Goal: Information Seeking & Learning: Learn about a topic

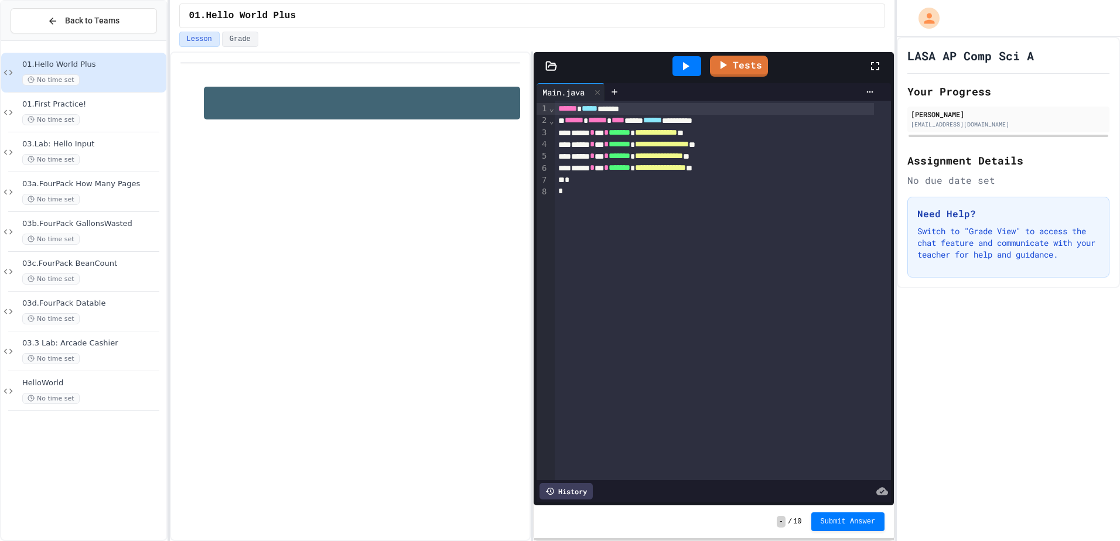
click at [811, 486] on div at bounding box center [740, 491] width 295 height 16
click at [116, 389] on div "HelloWorld No time set" at bounding box center [93, 391] width 142 height 26
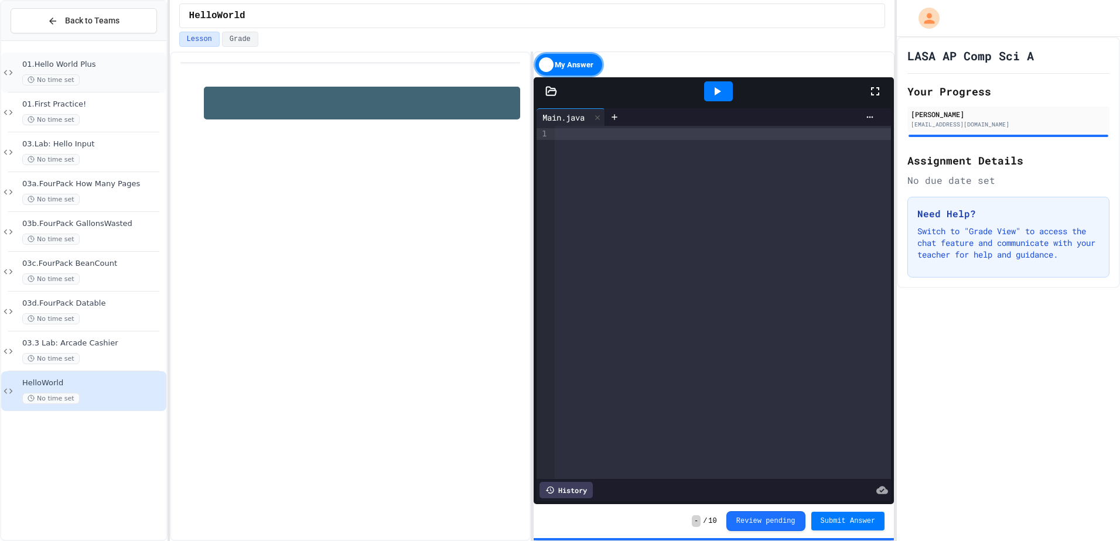
click at [104, 58] on div "01.Hello World Plus No time set" at bounding box center [83, 73] width 165 height 40
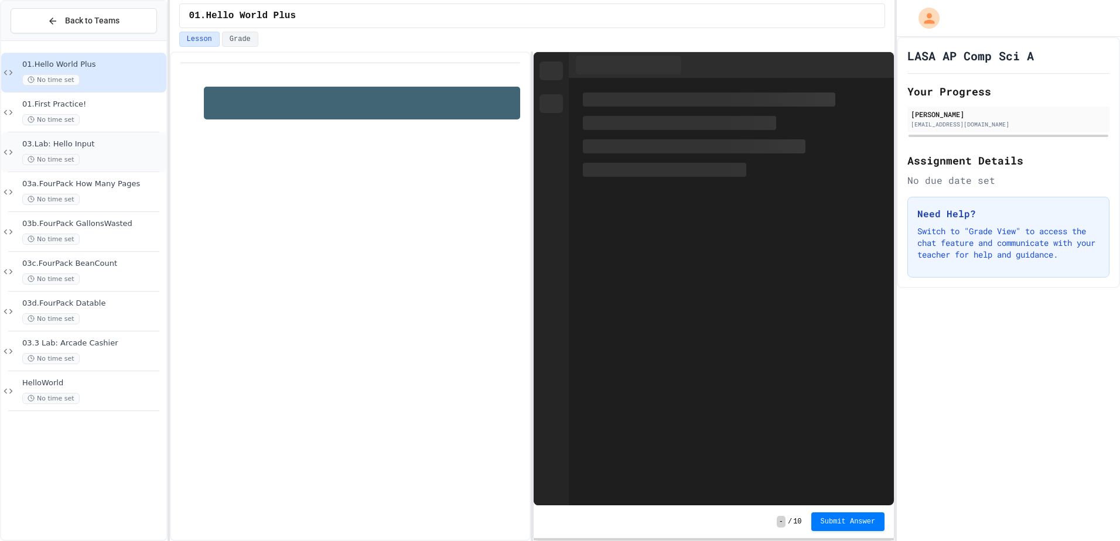
click at [115, 148] on span "03.Lab: Hello Input" at bounding box center [93, 144] width 142 height 10
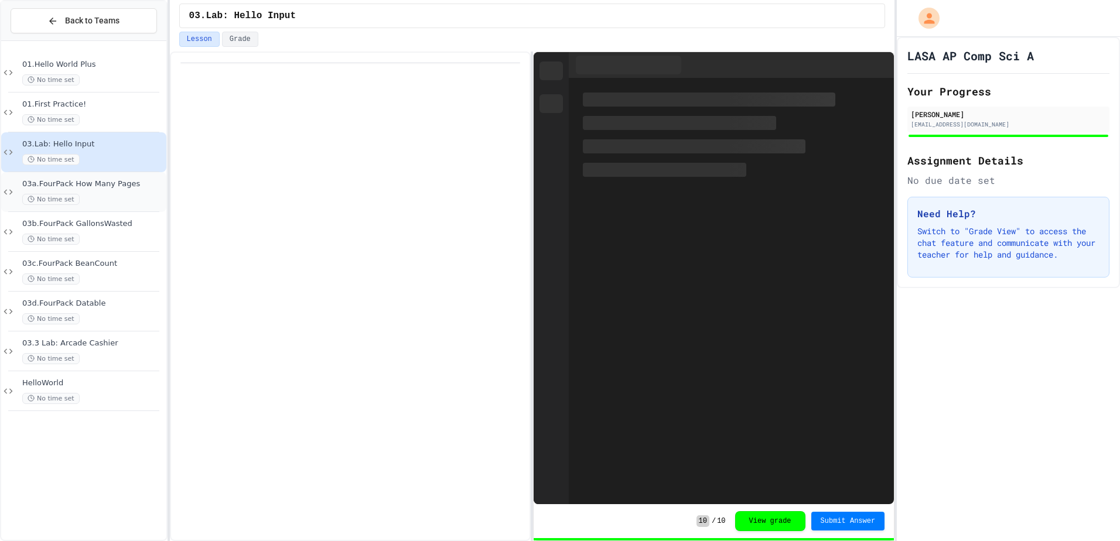
click at [114, 210] on div "03a.FourPack How Many Pages No time set" at bounding box center [83, 192] width 165 height 40
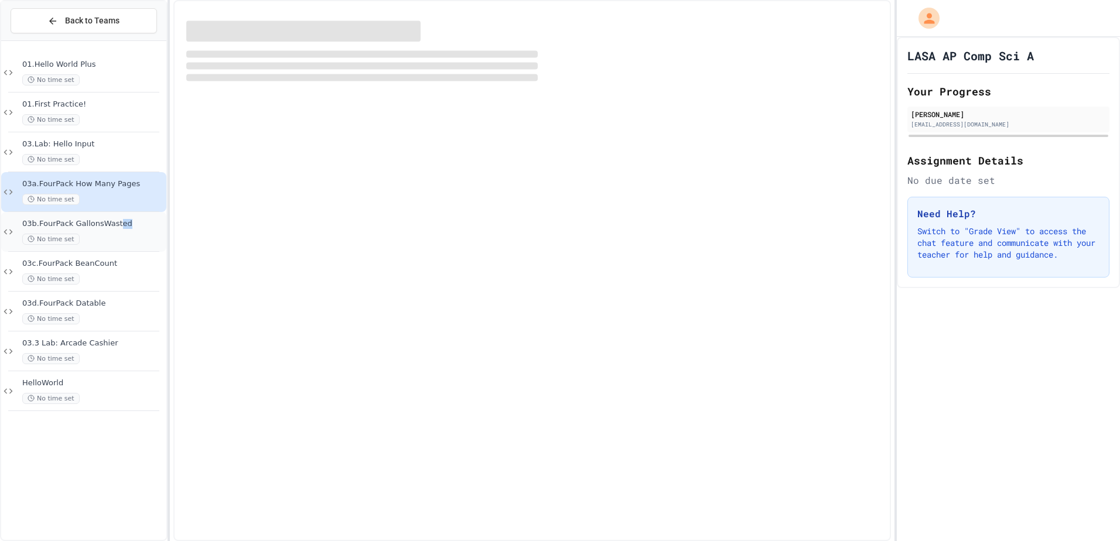
click at [114, 242] on div "03b.FourPack GallonsWasted No time set" at bounding box center [93, 232] width 142 height 26
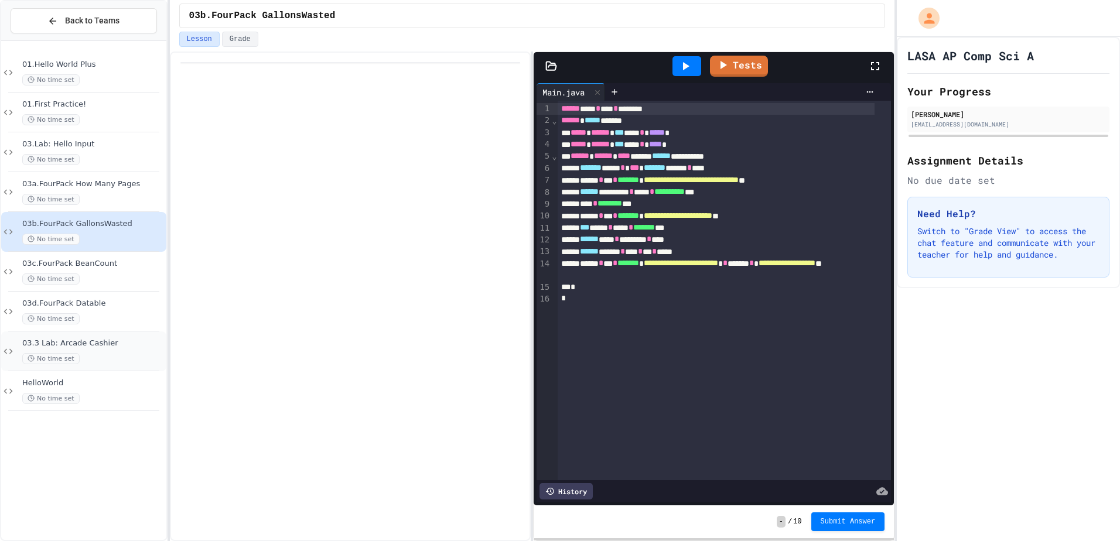
click at [102, 361] on div "No time set" at bounding box center [93, 358] width 142 height 11
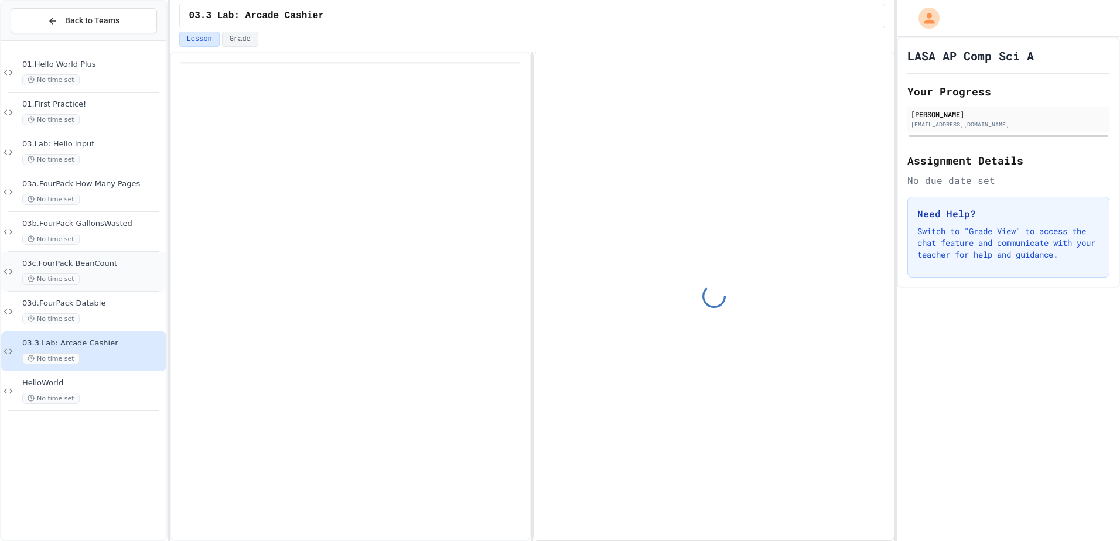
click at [115, 267] on span "03c.FourPack BeanCount" at bounding box center [93, 264] width 142 height 10
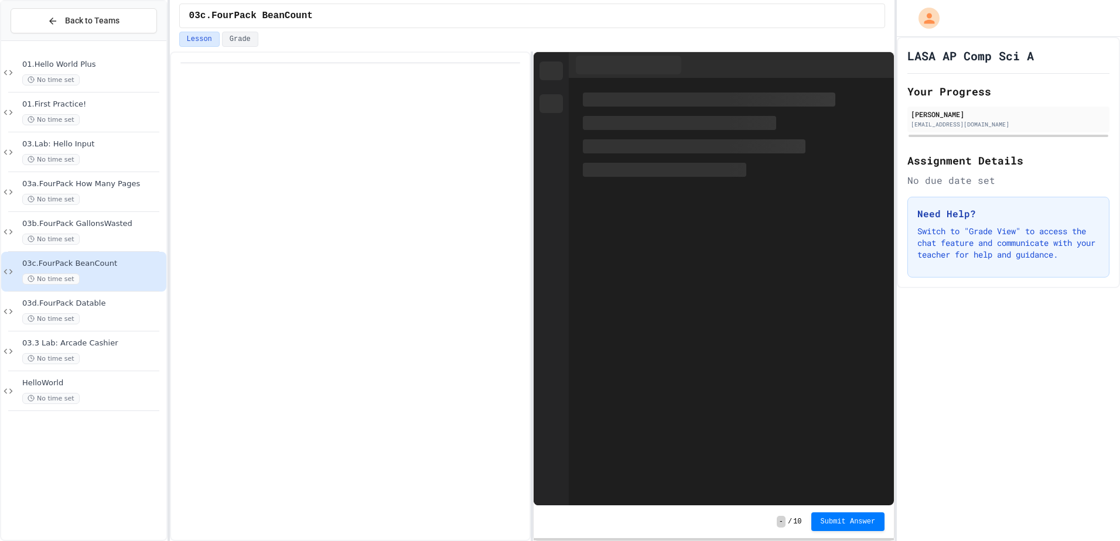
click at [128, 241] on div "No time set" at bounding box center [93, 239] width 142 height 11
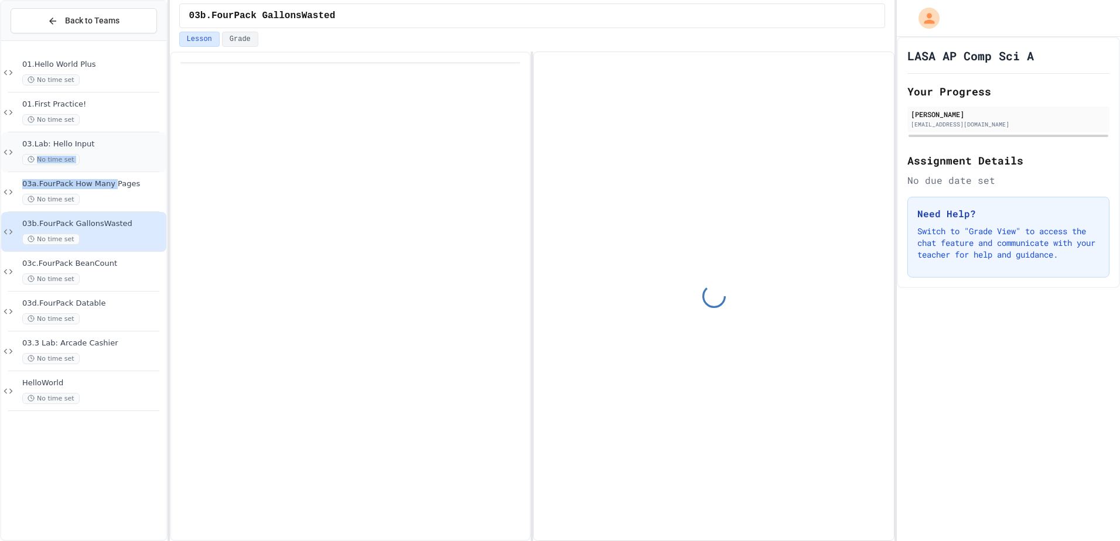
drag, startPoint x: 109, startPoint y: 175, endPoint x: 108, endPoint y: 136, distance: 38.1
click at [108, 136] on div "01.Hello World Plus No time set 01.First Practice! No time set 03.Lab: Hello In…" at bounding box center [83, 232] width 165 height 373
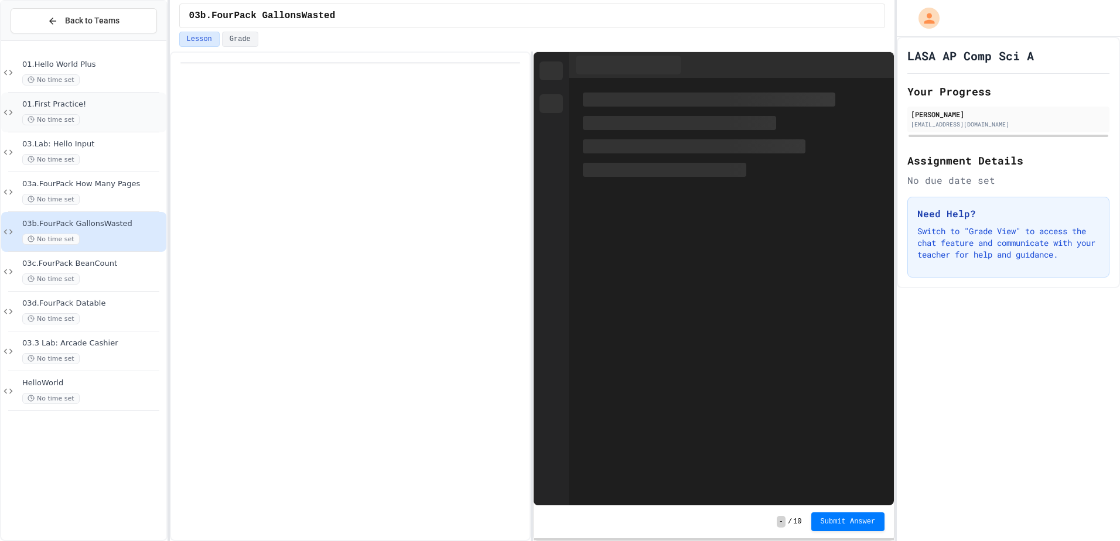
drag, startPoint x: 108, startPoint y: 136, endPoint x: 108, endPoint y: 103, distance: 33.4
click at [108, 103] on span "01.First Practice!" at bounding box center [93, 105] width 142 height 10
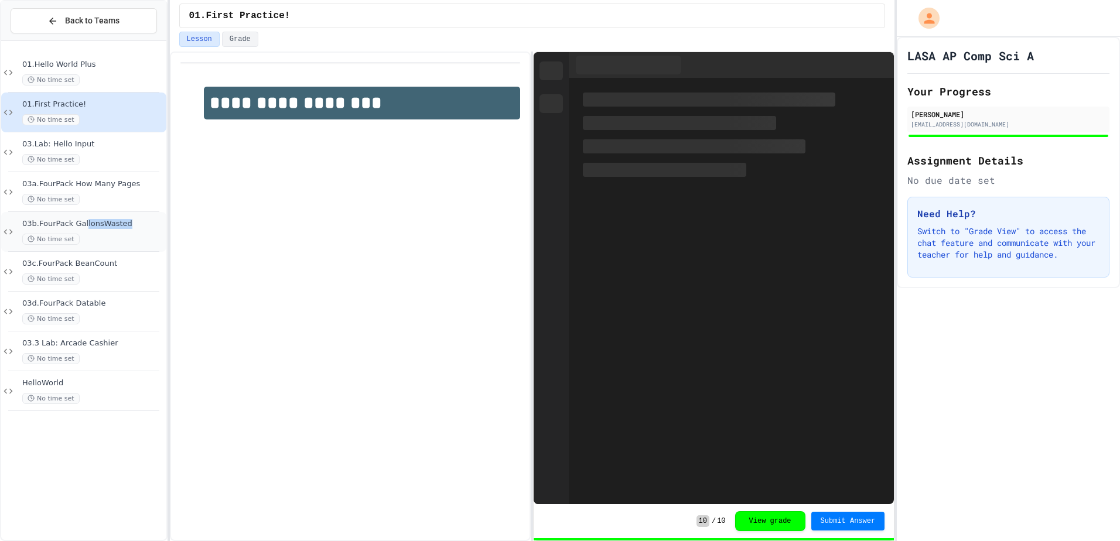
click at [78, 236] on div "03b.FourPack GallonsWasted No time set" at bounding box center [93, 232] width 142 height 26
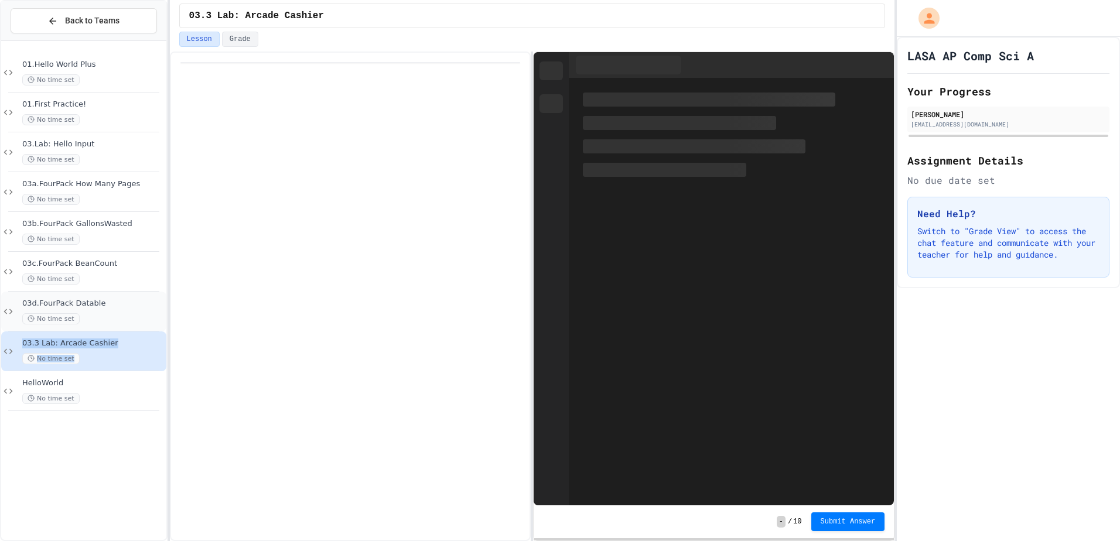
click at [54, 301] on span "03d.FourPack Datable" at bounding box center [93, 304] width 142 height 10
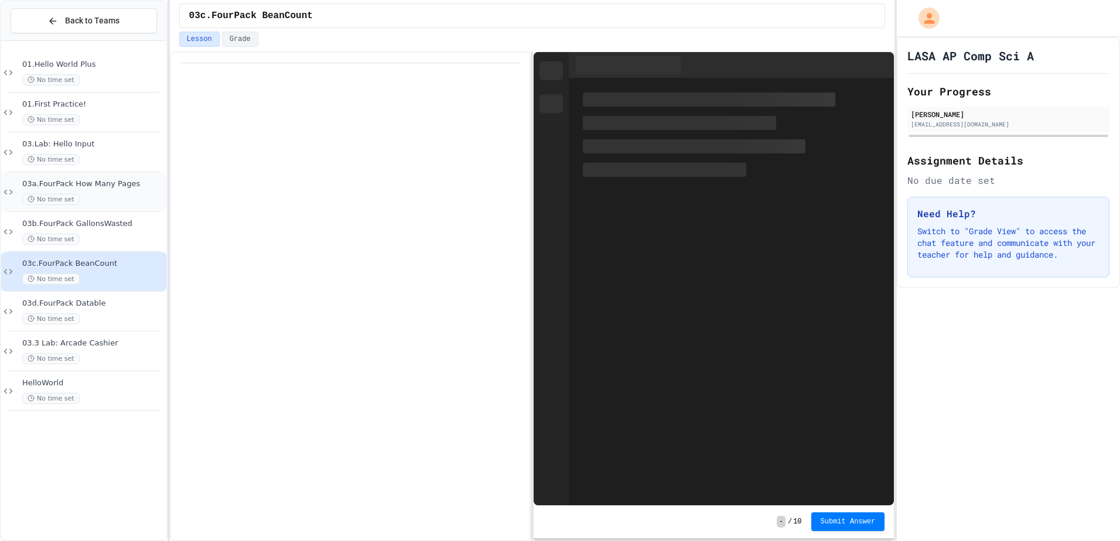
click at [60, 183] on div "03a.FourPack How Many Pages No time set" at bounding box center [93, 192] width 142 height 26
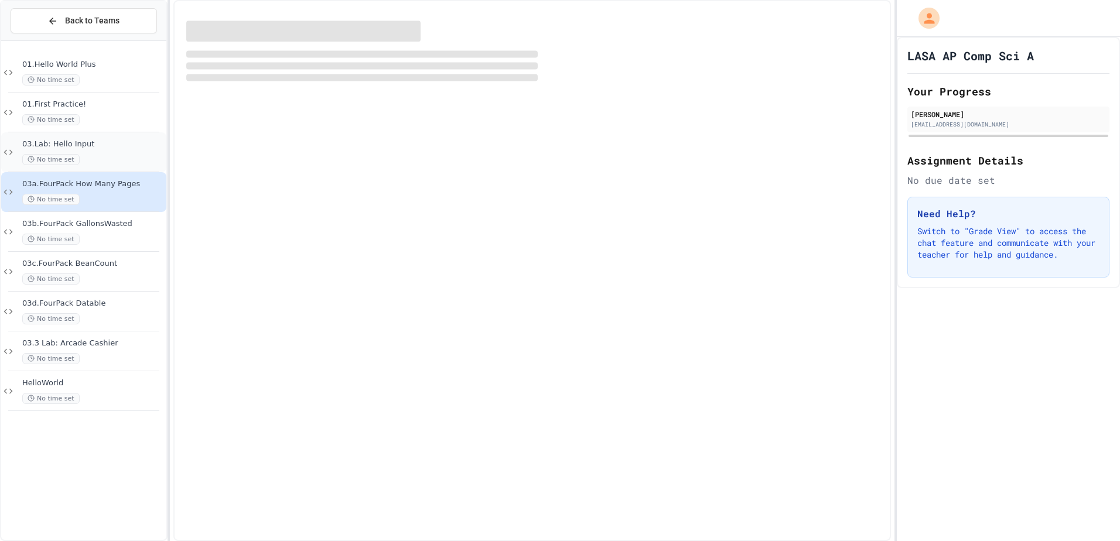
drag, startPoint x: 61, startPoint y: 177, endPoint x: 62, endPoint y: 160, distance: 17.0
click at [62, 160] on div "01.Hello World Plus No time set 01.First Practice! No time set 03.Lab: Hello In…" at bounding box center [83, 232] width 165 height 373
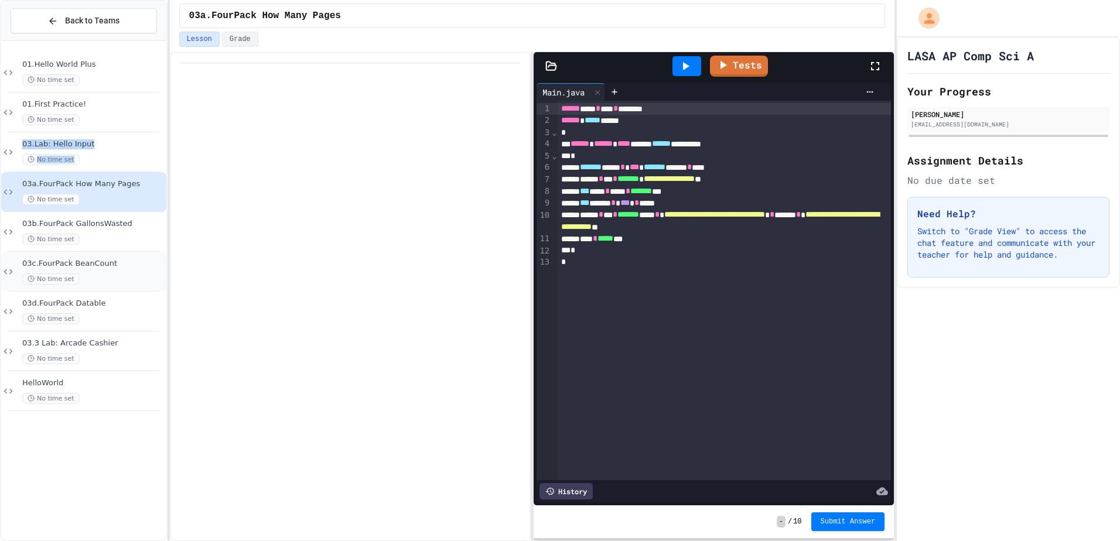
click at [139, 271] on div "03c.FourPack BeanCount No time set" at bounding box center [93, 272] width 142 height 26
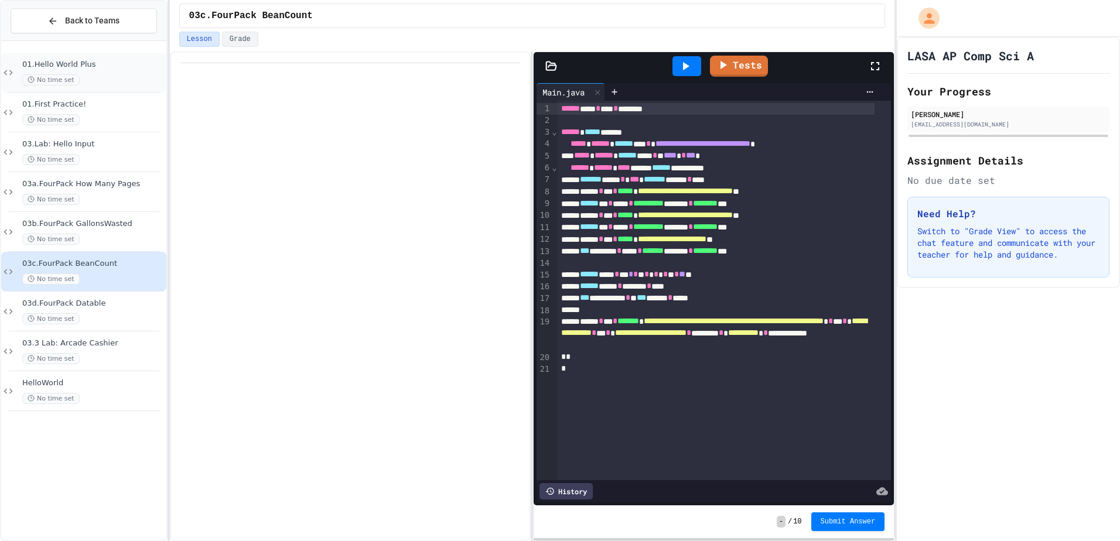
click at [97, 78] on div "No time set" at bounding box center [93, 79] width 142 height 11
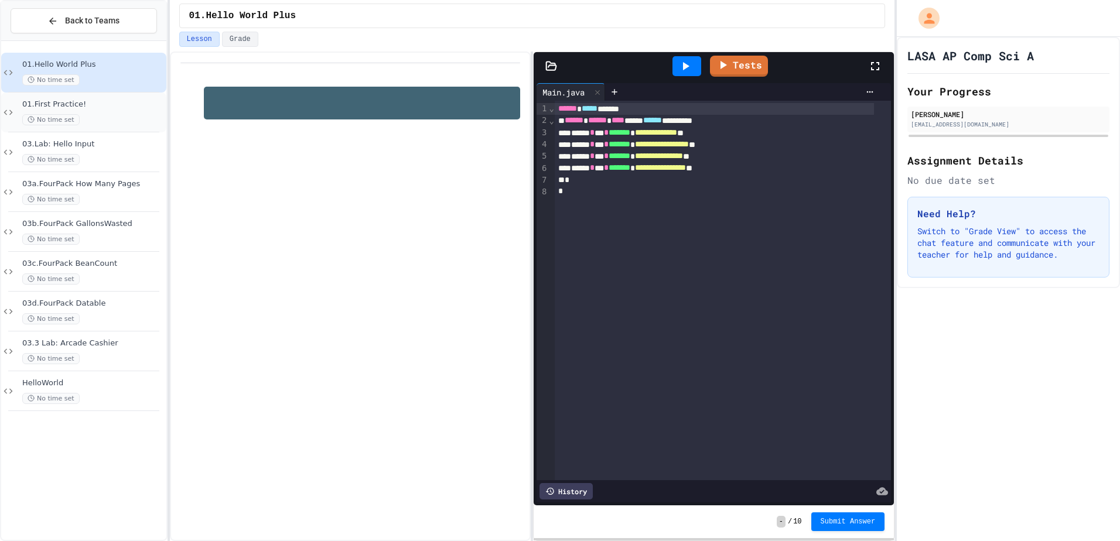
click at [105, 125] on div "No time set" at bounding box center [93, 119] width 142 height 11
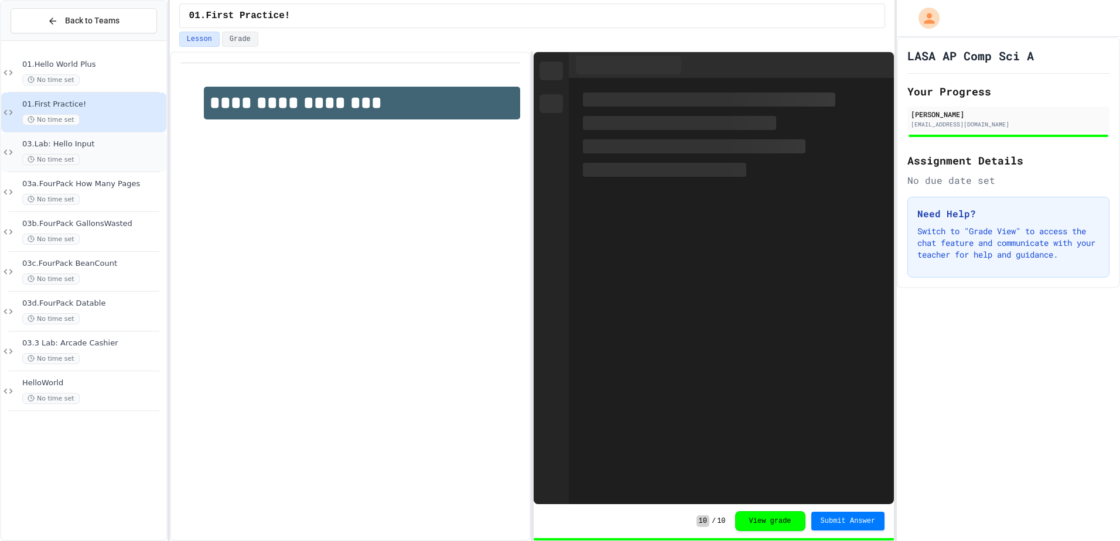
drag, startPoint x: 110, startPoint y: 141, endPoint x: 111, endPoint y: 169, distance: 28.1
click at [111, 169] on div "03.Lab: Hello Input No time set" at bounding box center [83, 152] width 165 height 40
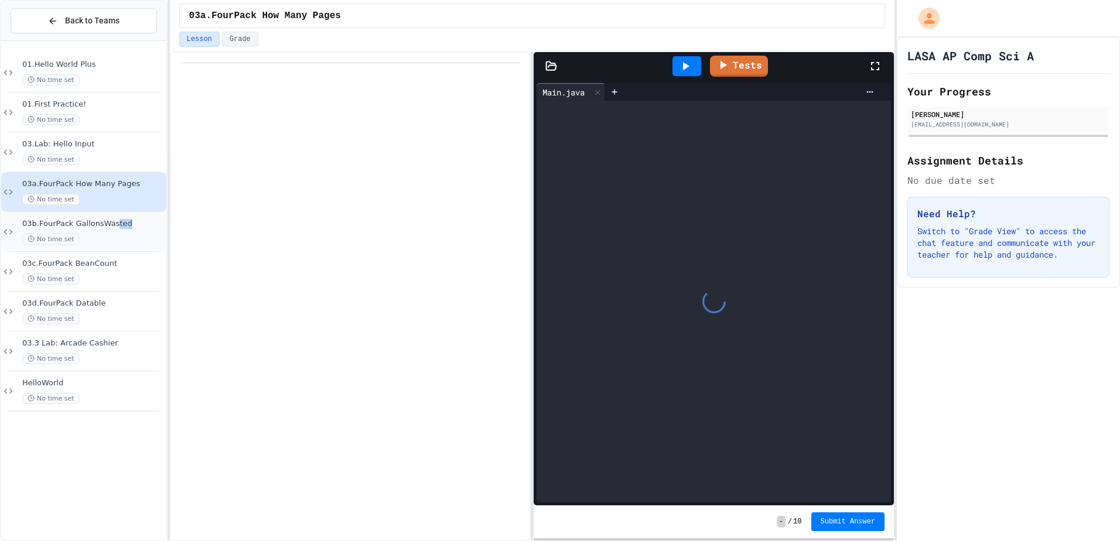
click at [111, 239] on div "03b.FourPack GallonsWasted No time set" at bounding box center [93, 232] width 142 height 26
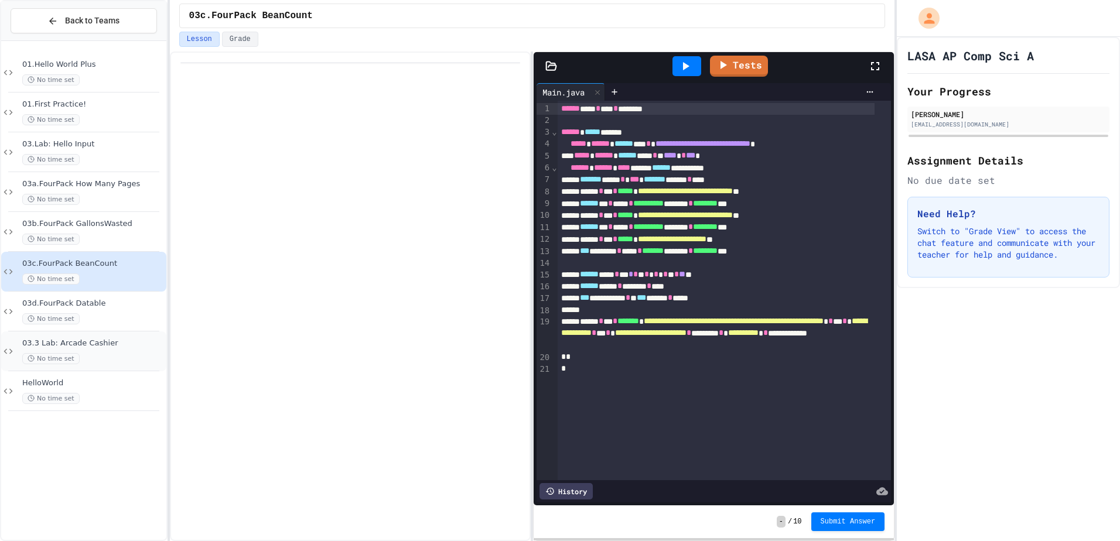
click at [88, 343] on span "03.3 Lab: Arcade Cashier" at bounding box center [93, 344] width 142 height 10
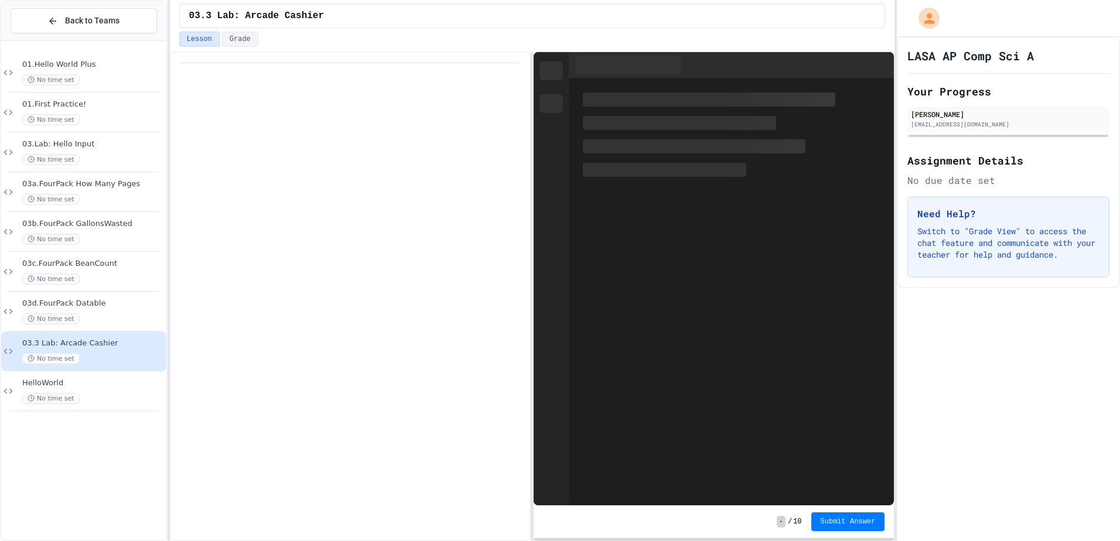
click at [68, 302] on span "03d.FourPack Datable" at bounding box center [93, 304] width 142 height 10
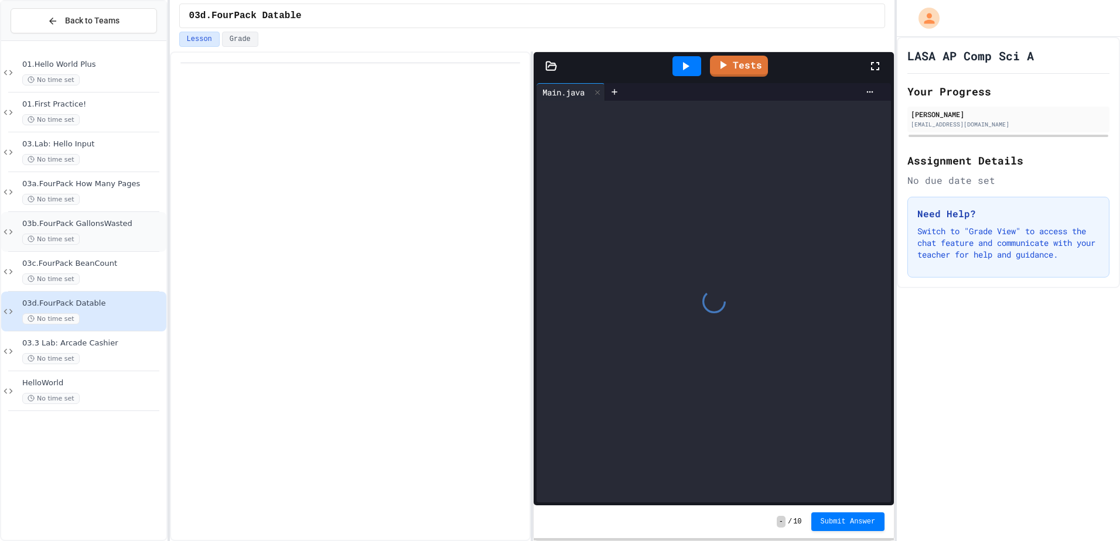
click at [60, 245] on span "No time set" at bounding box center [50, 239] width 57 height 11
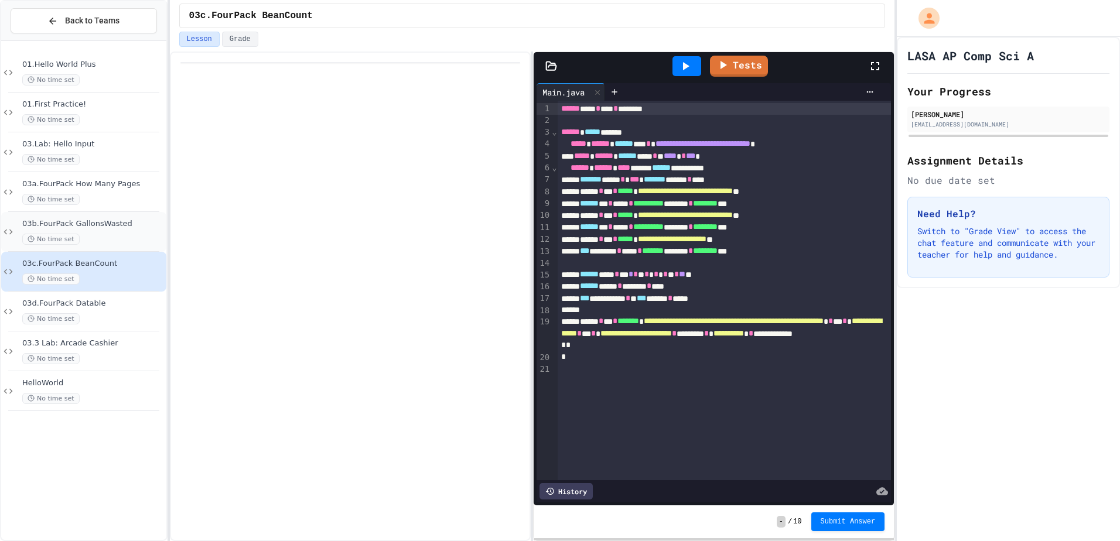
click at [25, 213] on div "03b.FourPack GallonsWasted No time set" at bounding box center [83, 232] width 165 height 40
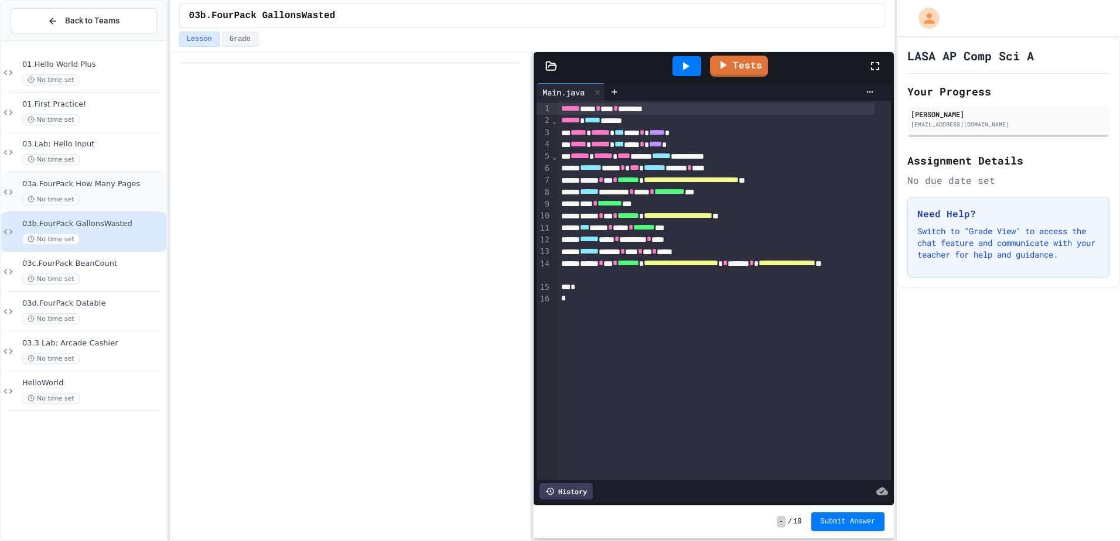
click at [29, 192] on div "03a.FourPack How Many Pages No time set" at bounding box center [93, 192] width 142 height 26
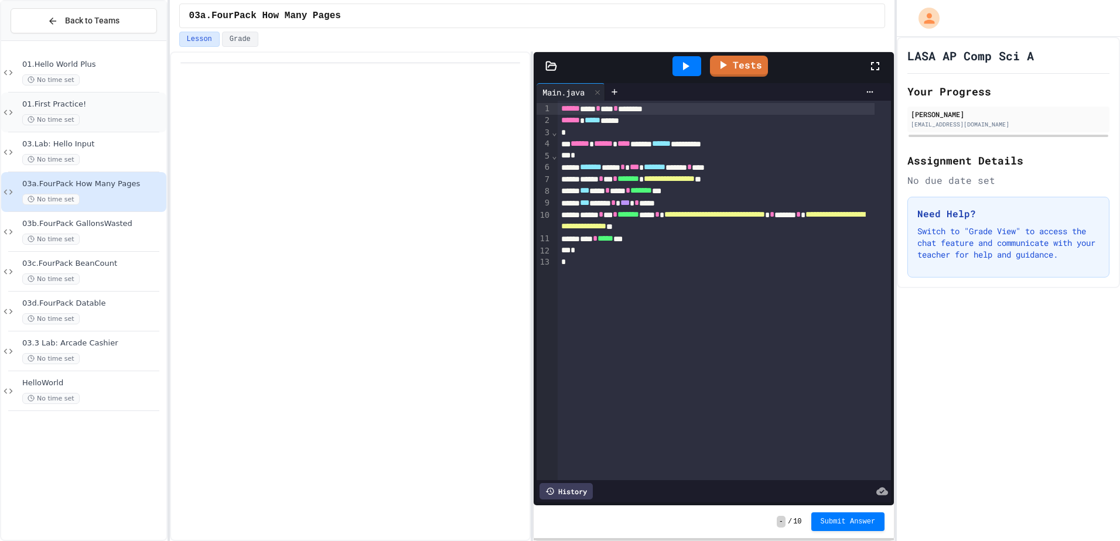
click at [52, 121] on span "No time set" at bounding box center [50, 119] width 57 height 11
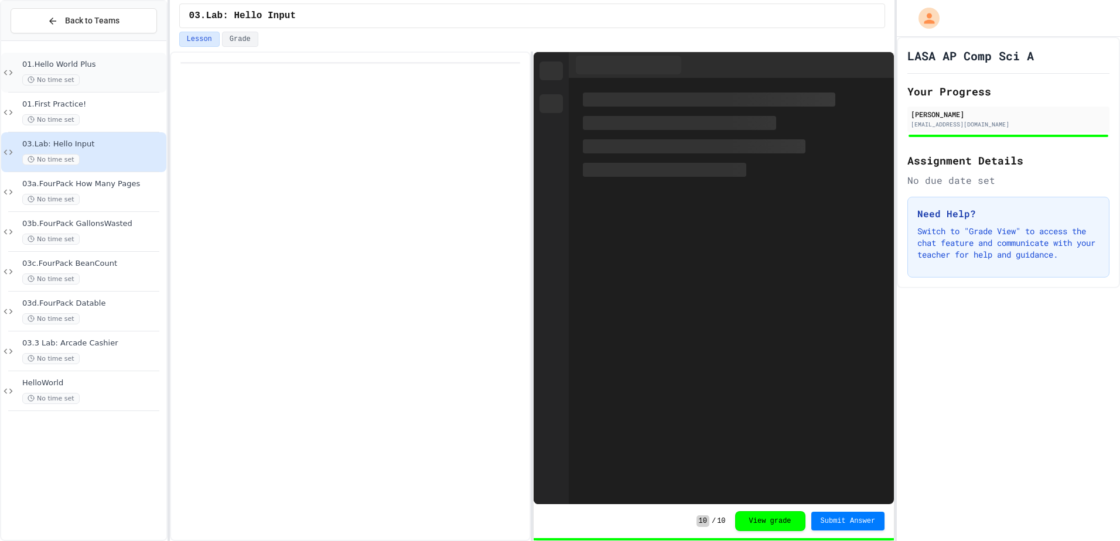
click at [104, 91] on div "01.Hello World Plus No time set" at bounding box center [83, 73] width 165 height 40
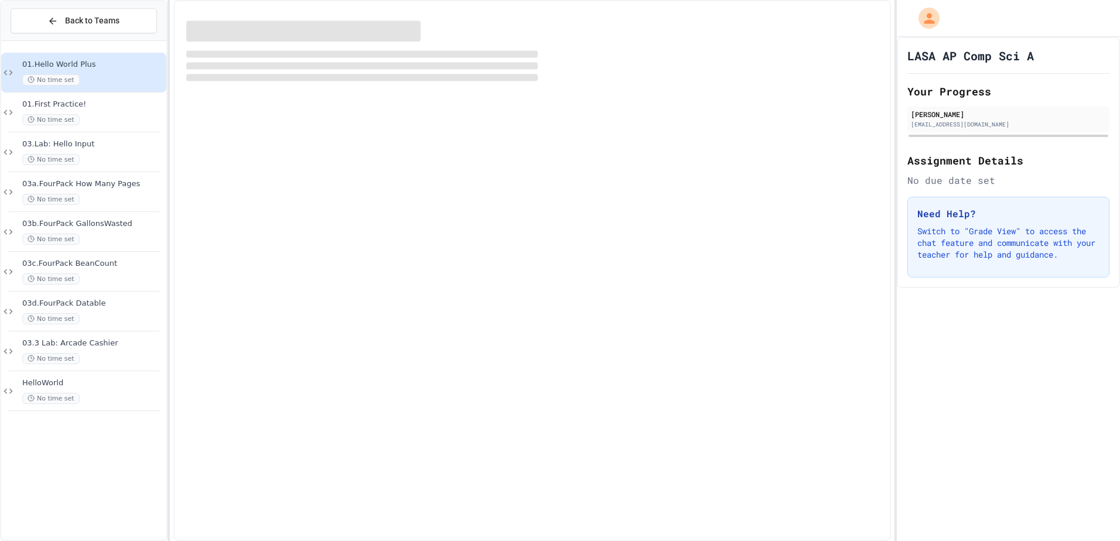
click at [105, 89] on div "01.Hello World Plus No time set" at bounding box center [83, 73] width 165 height 40
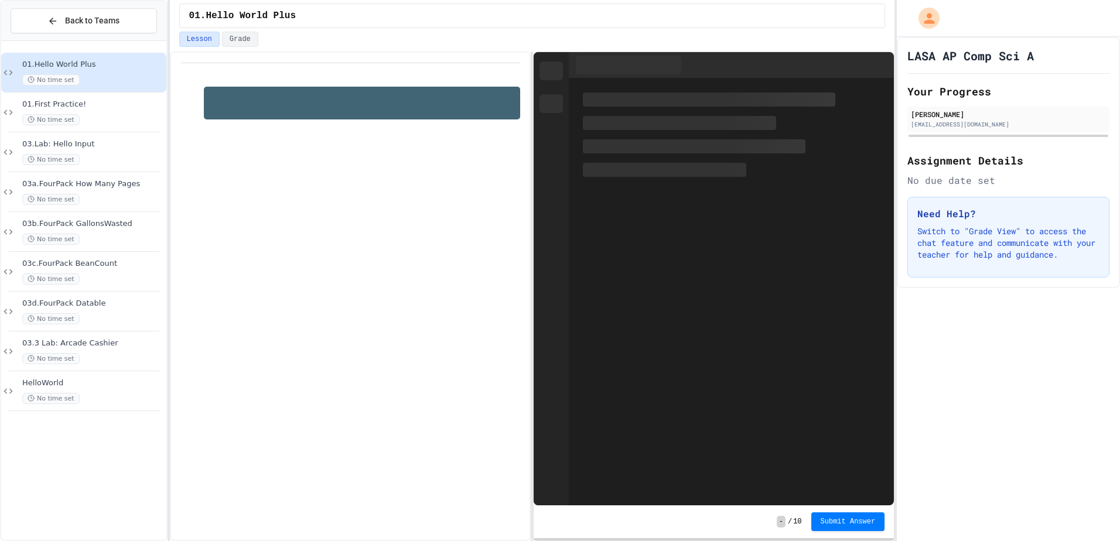
click at [95, 104] on span "01.First Practice!" at bounding box center [93, 105] width 142 height 10
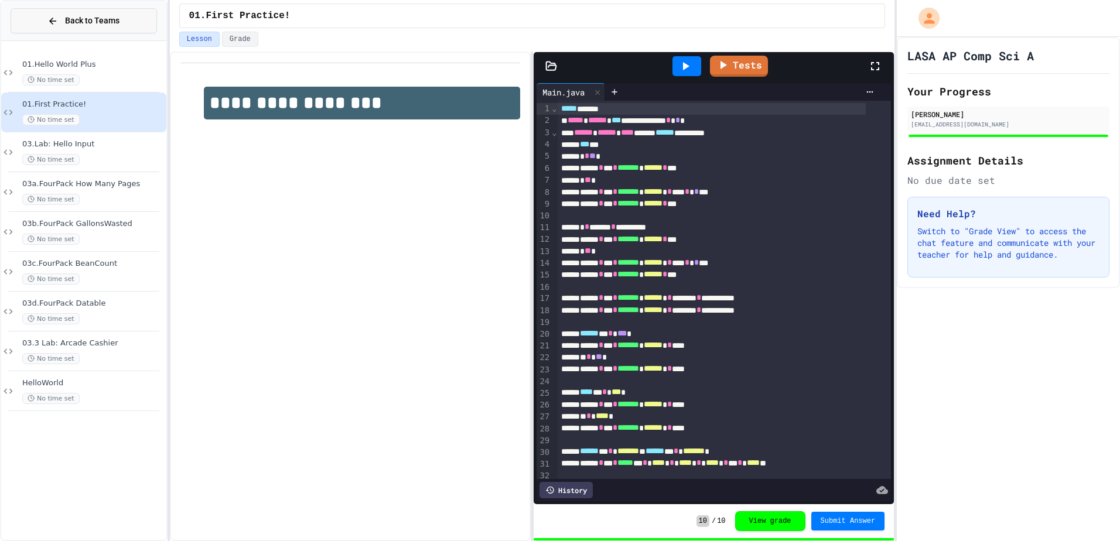
click at [95, 23] on span "Back to Teams" at bounding box center [92, 21] width 54 height 12
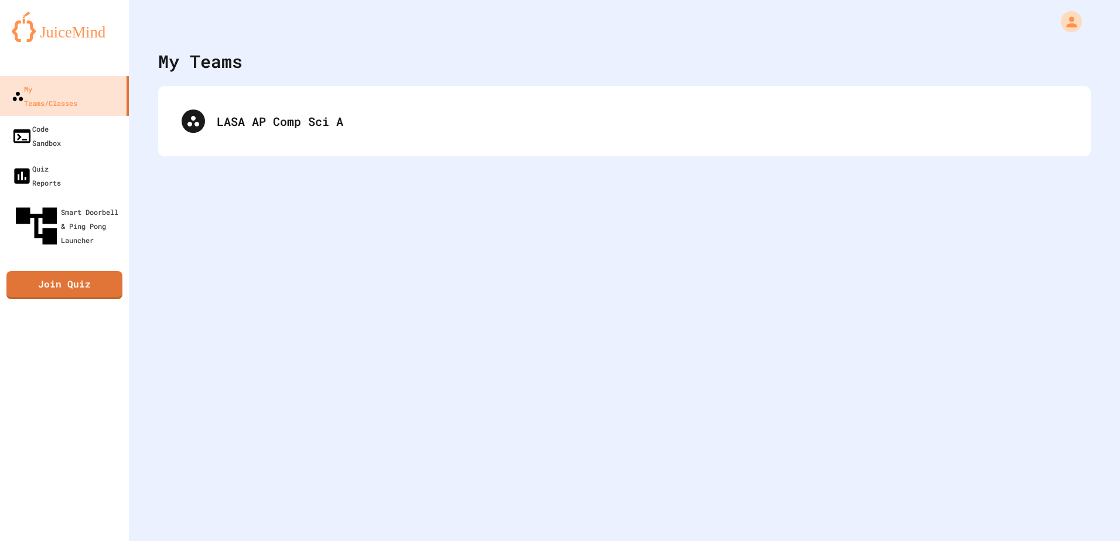
click at [409, 154] on div "LASA AP Comp Sci A" at bounding box center [624, 121] width 932 height 70
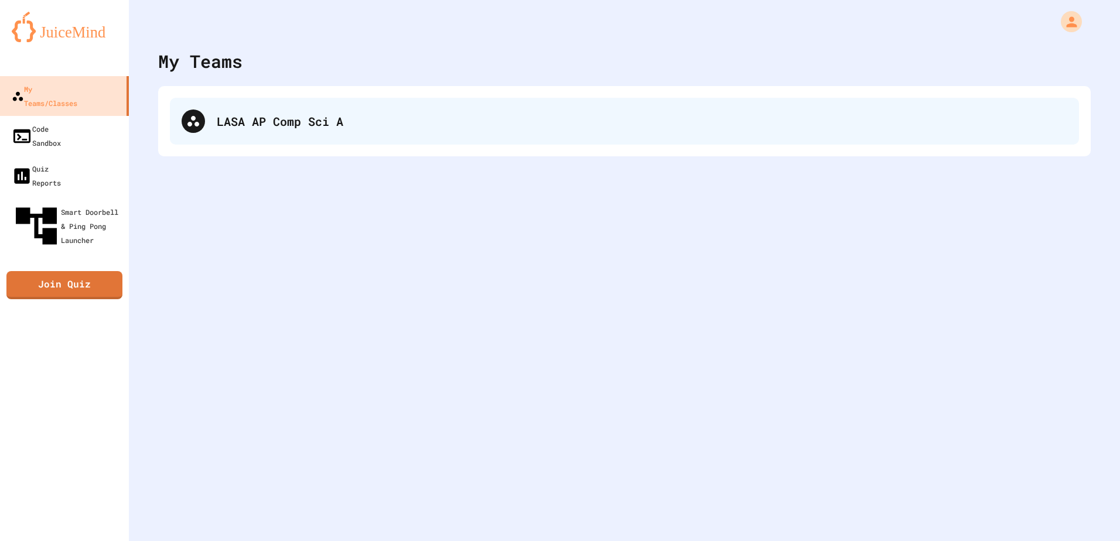
click at [409, 130] on div "LASA AP Comp Sci A" at bounding box center [624, 121] width 909 height 47
